Goal: Navigation & Orientation: Find specific page/section

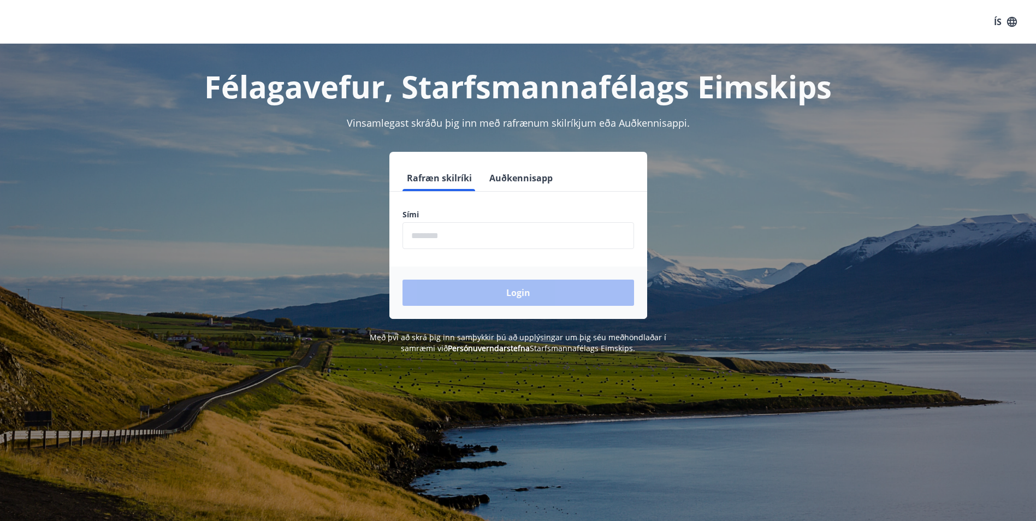
click at [491, 228] on input "phone" at bounding box center [519, 235] width 232 height 27
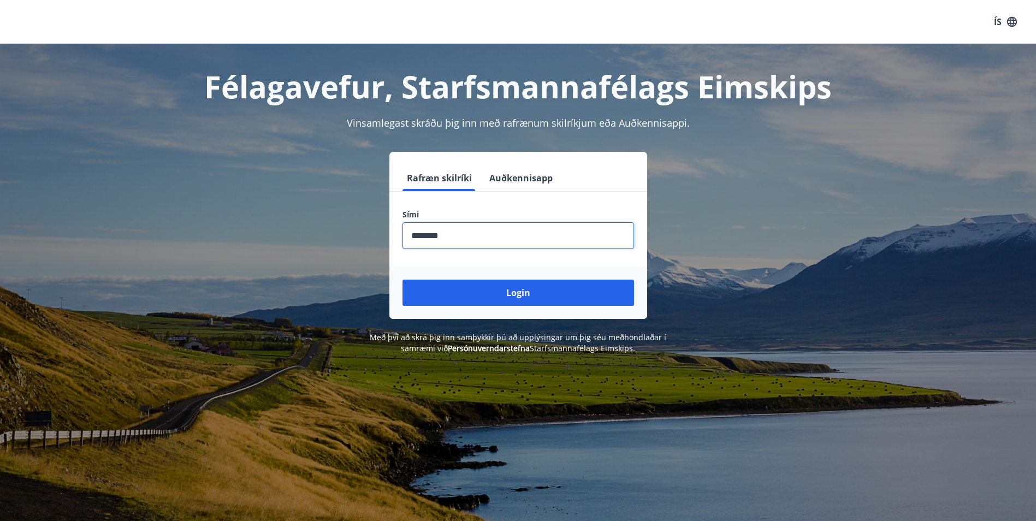
type input "********"
click at [403, 280] on button "Login" at bounding box center [519, 293] width 232 height 26
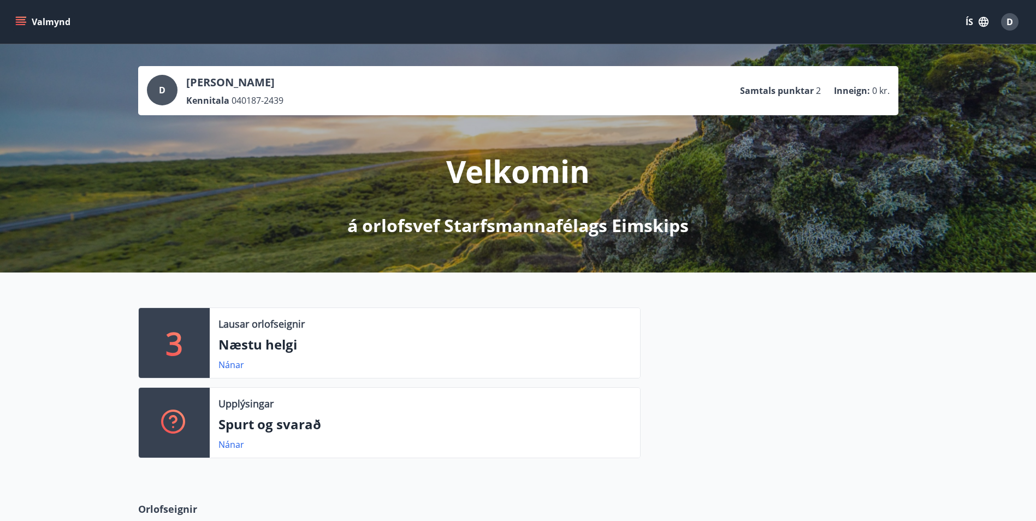
click at [22, 19] on icon "menu" at bounding box center [20, 21] width 11 height 11
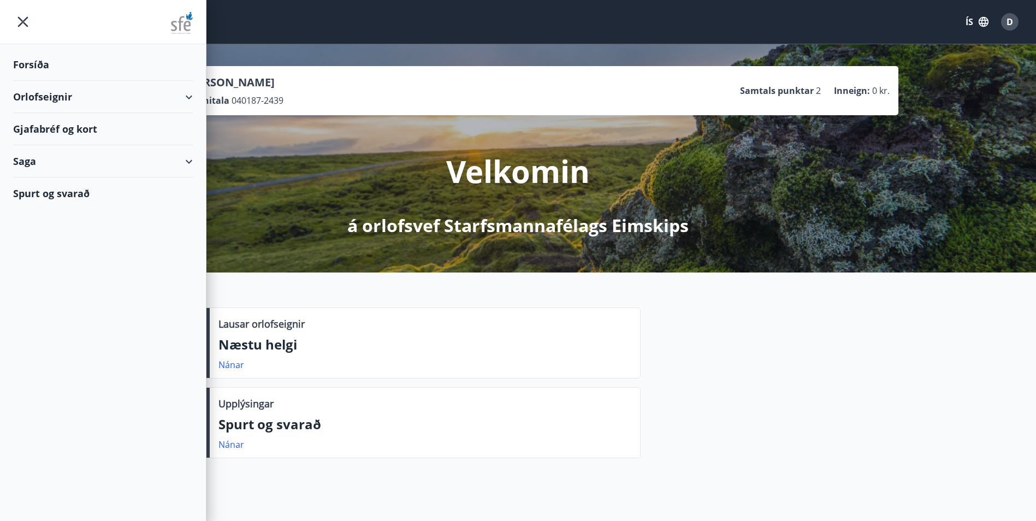
click at [31, 70] on div "Forsíða" at bounding box center [103, 65] width 180 height 32
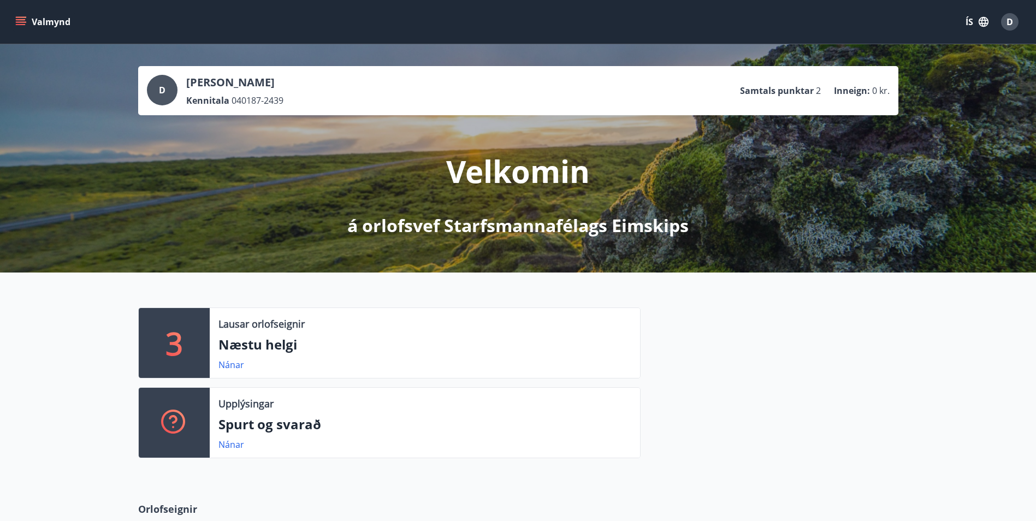
click at [16, 20] on icon "menu" at bounding box center [21, 19] width 10 height 1
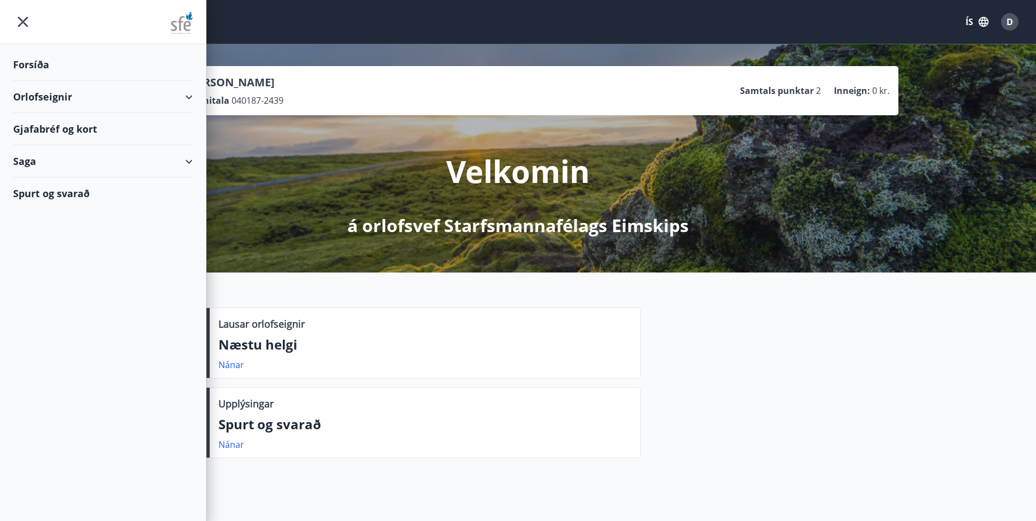
click at [54, 160] on div "Saga" at bounding box center [103, 161] width 180 height 32
click at [40, 192] on div "Bókanir" at bounding box center [103, 189] width 162 height 23
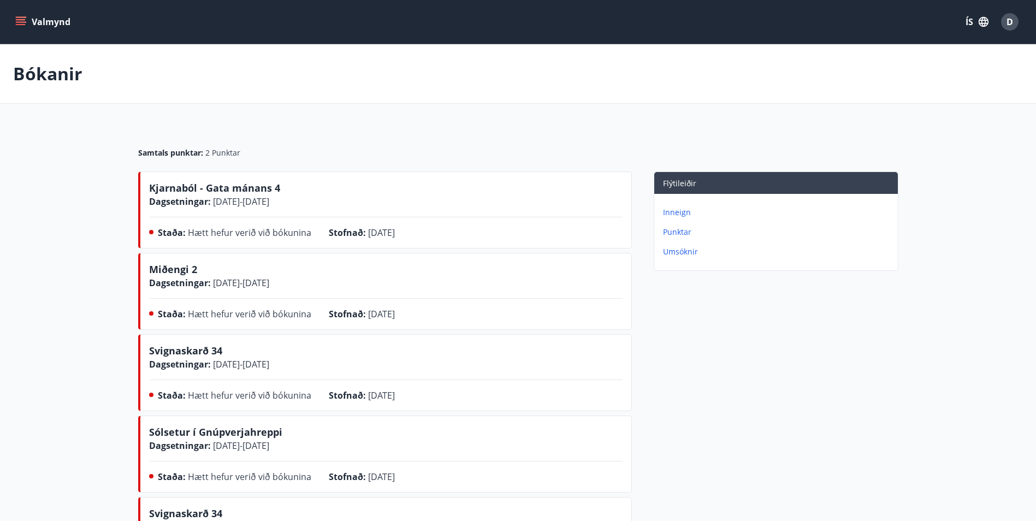
click at [13, 23] on div "Valmynd ÍS D" at bounding box center [518, 22] width 1036 height 44
click at [17, 24] on icon "menu" at bounding box center [21, 24] width 10 height 1
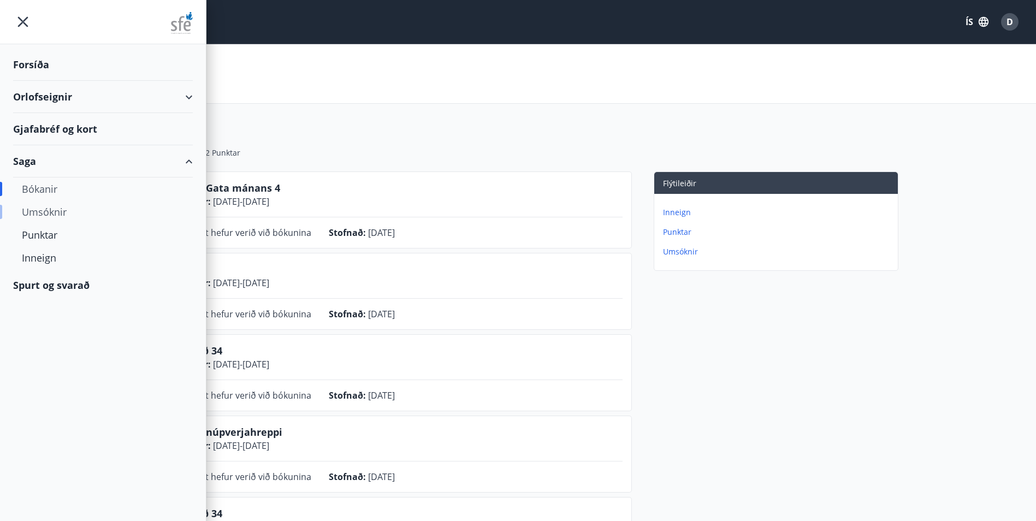
click at [45, 214] on div "Umsóknir" at bounding box center [103, 211] width 162 height 23
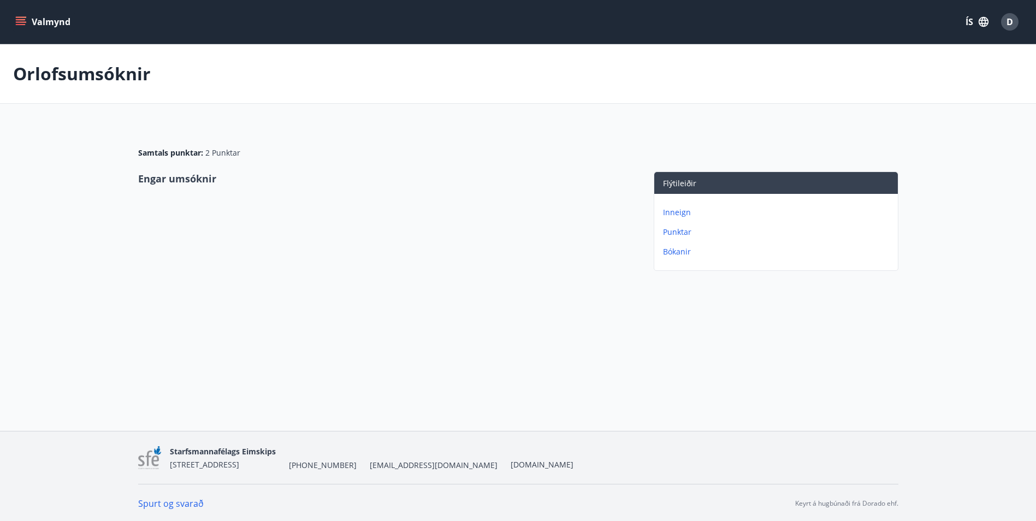
click at [670, 256] on p "Bókanir" at bounding box center [778, 251] width 231 height 11
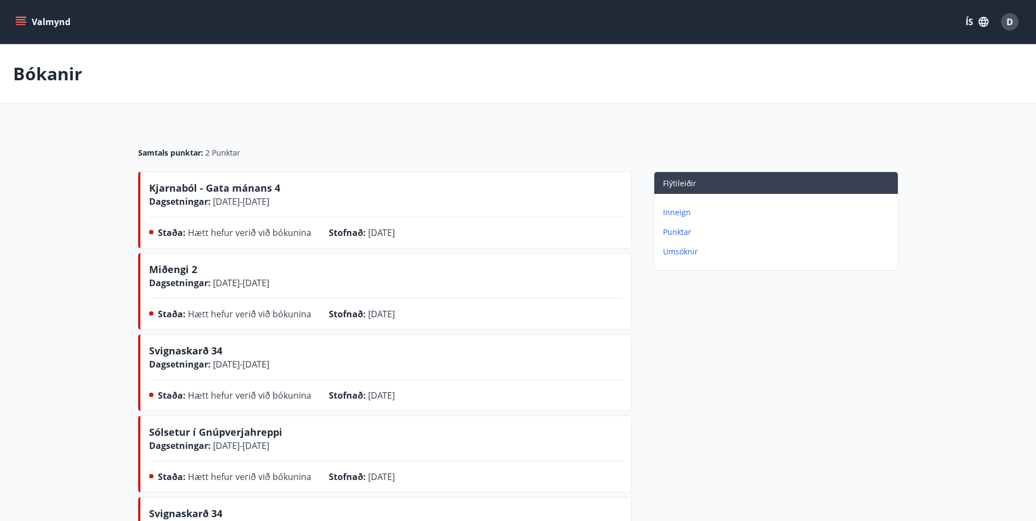
click at [21, 19] on icon "menu" at bounding box center [20, 21] width 11 height 11
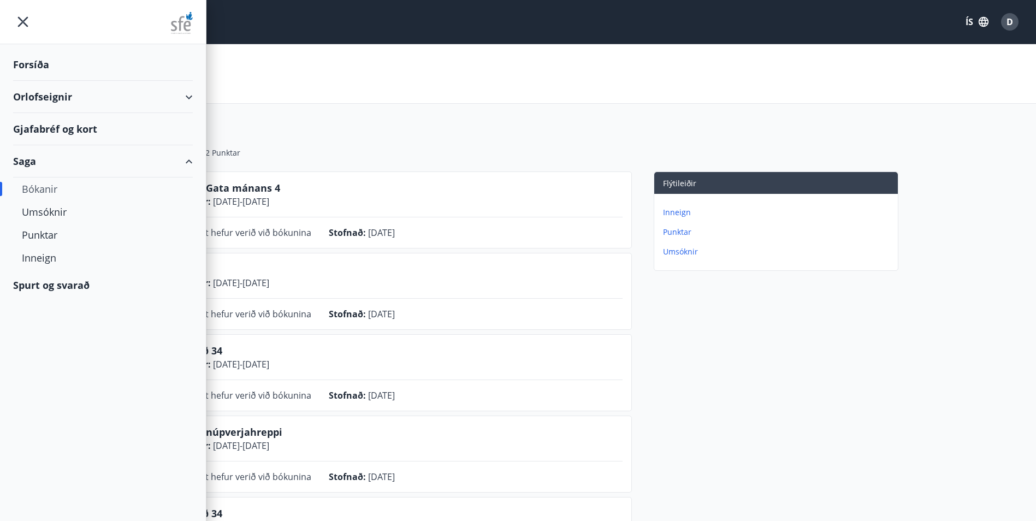
click at [35, 137] on div "Gjafabréf og kort" at bounding box center [103, 129] width 180 height 32
click at [32, 211] on div "Umsóknir" at bounding box center [103, 211] width 162 height 23
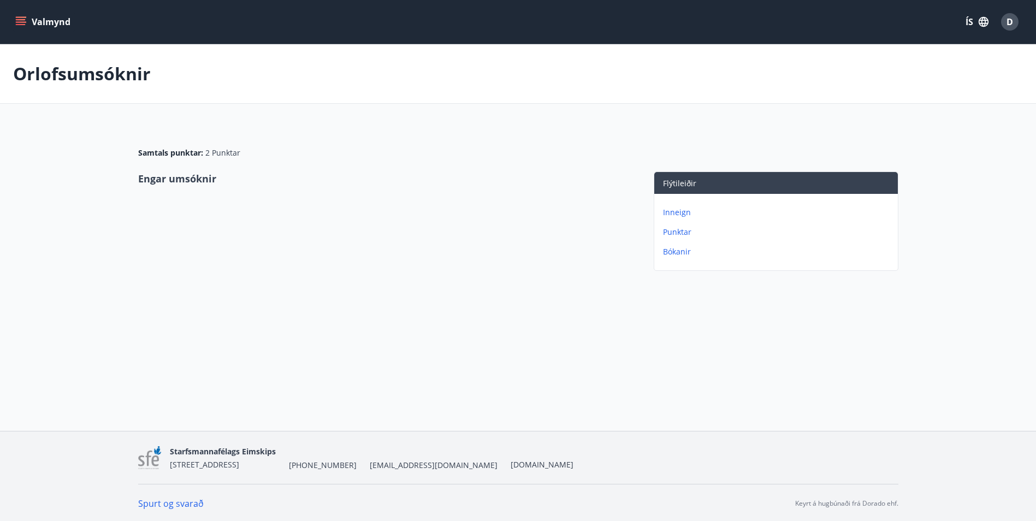
click at [21, 24] on icon "menu" at bounding box center [21, 24] width 10 height 1
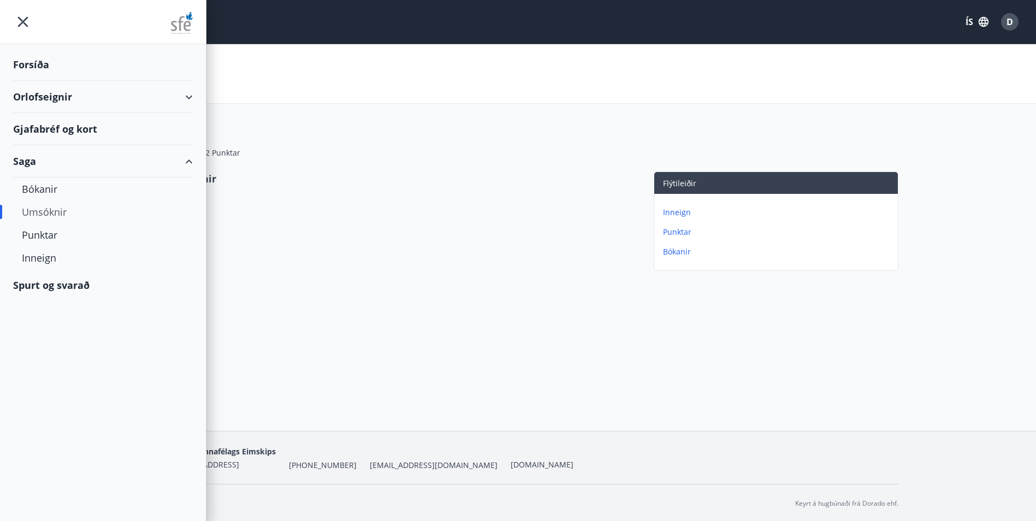
click at [31, 129] on div "Gjafabréf og kort" at bounding box center [103, 129] width 180 height 32
click at [49, 68] on div "Forsíða" at bounding box center [103, 65] width 180 height 32
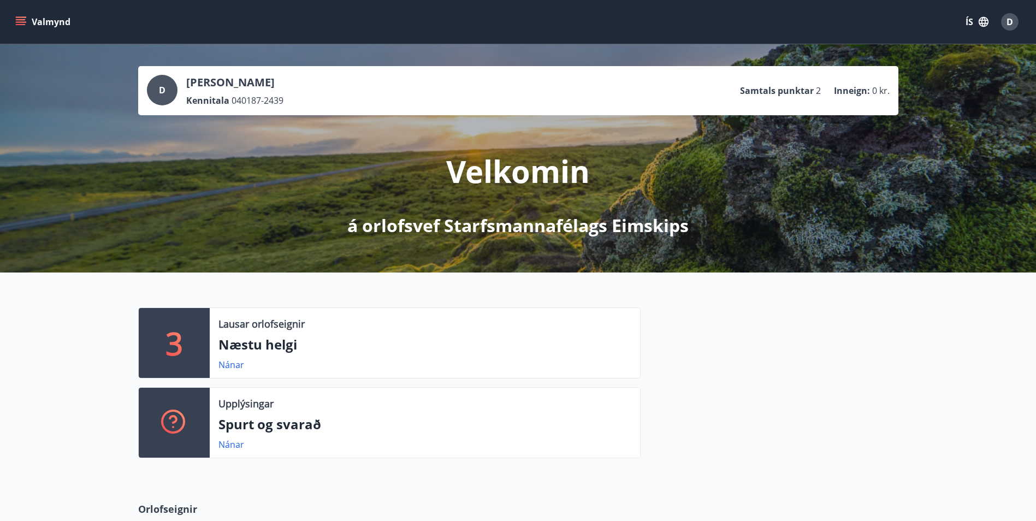
click at [1009, 24] on span "D" at bounding box center [1010, 22] width 7 height 12
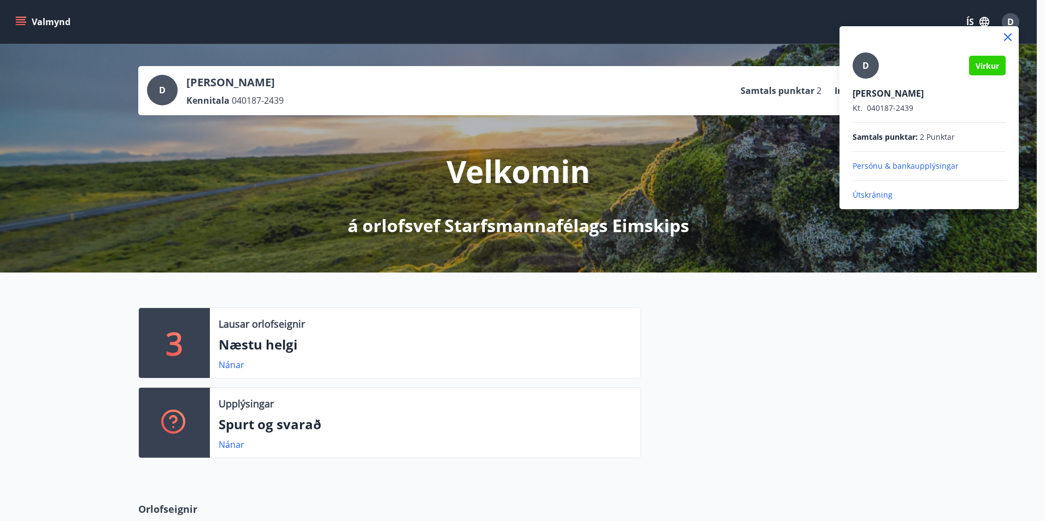
click at [288, 256] on div at bounding box center [522, 260] width 1045 height 521
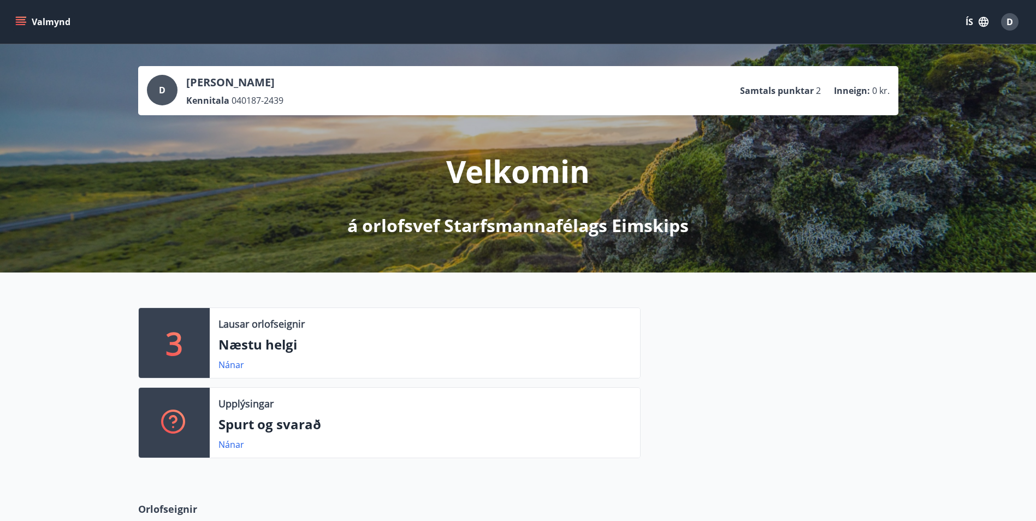
click at [22, 21] on icon "menu" at bounding box center [20, 21] width 11 height 11
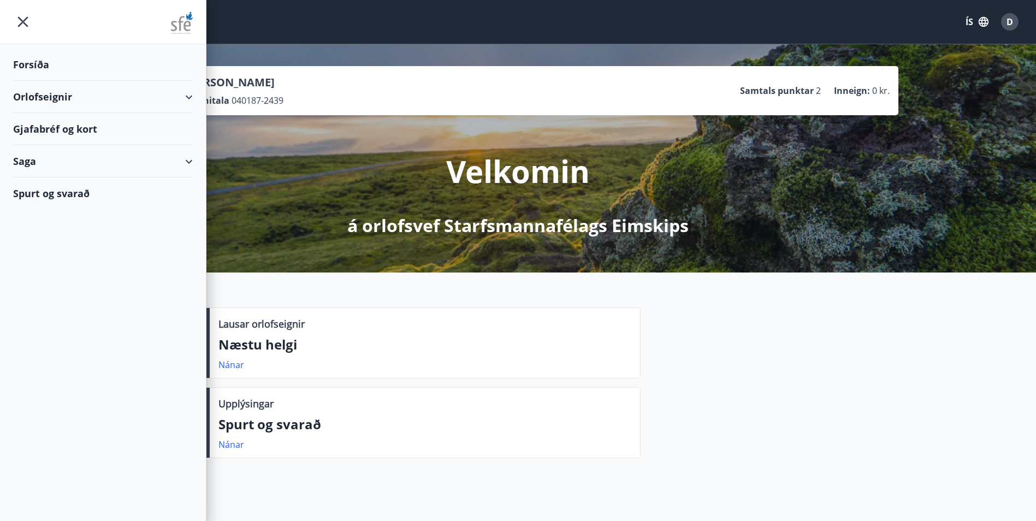
click at [17, 160] on div "Saga" at bounding box center [103, 161] width 180 height 32
click at [60, 196] on div "Bókanir" at bounding box center [103, 189] width 162 height 23
